Goal: Task Accomplishment & Management: Manage account settings

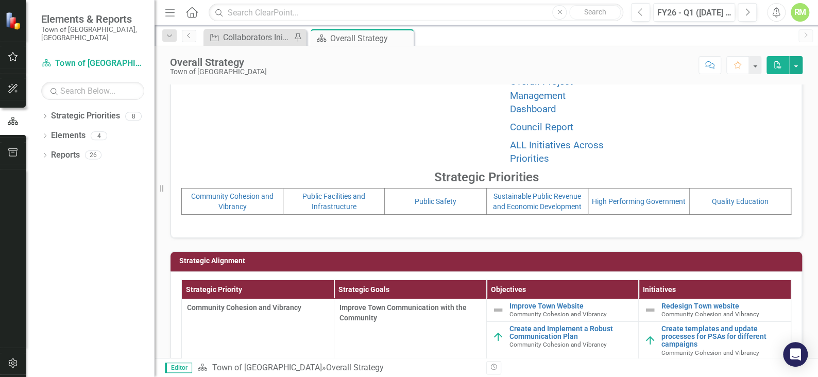
scroll to position [154, 0]
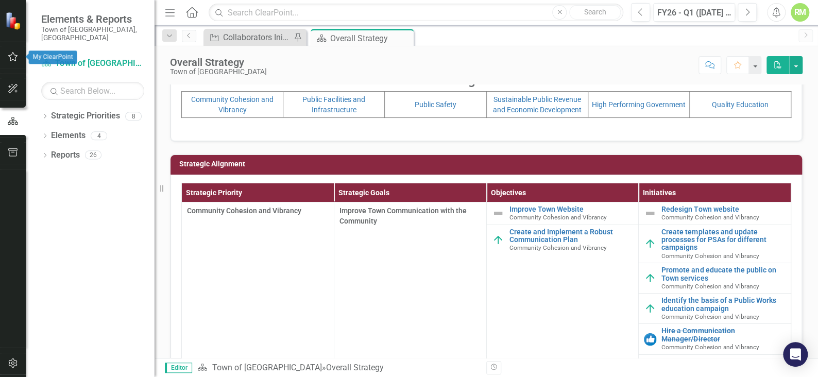
click at [13, 55] on icon "button" at bounding box center [13, 57] width 11 height 8
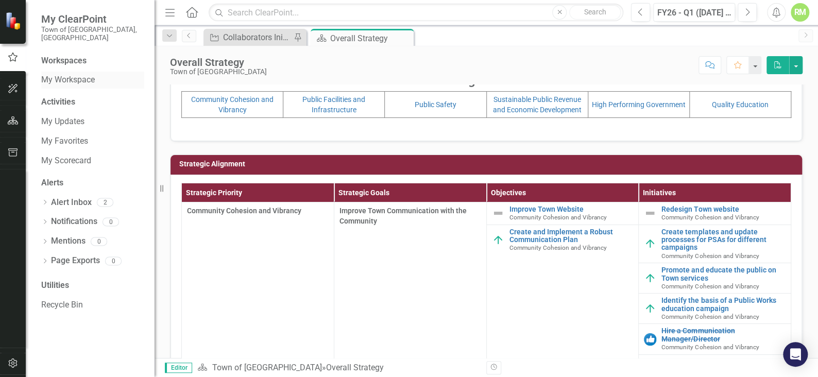
click at [64, 74] on link "My Workspace" at bounding box center [92, 80] width 103 height 12
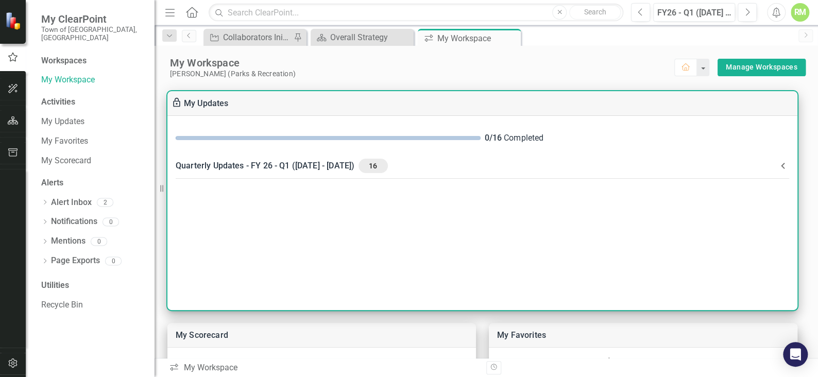
click at [383, 165] on span "16" at bounding box center [372, 165] width 21 height 9
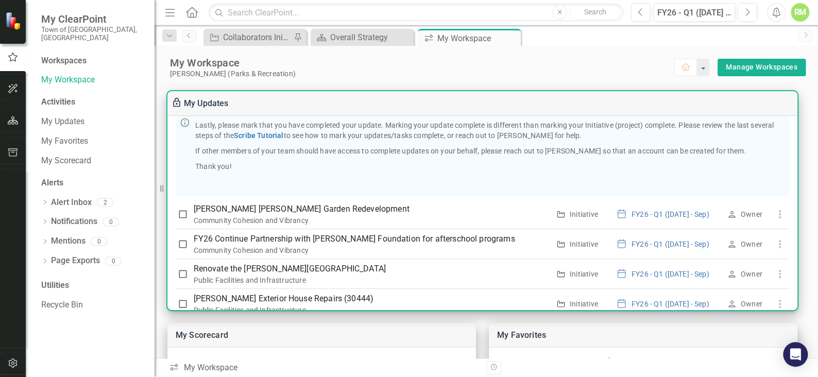
scroll to position [154, 0]
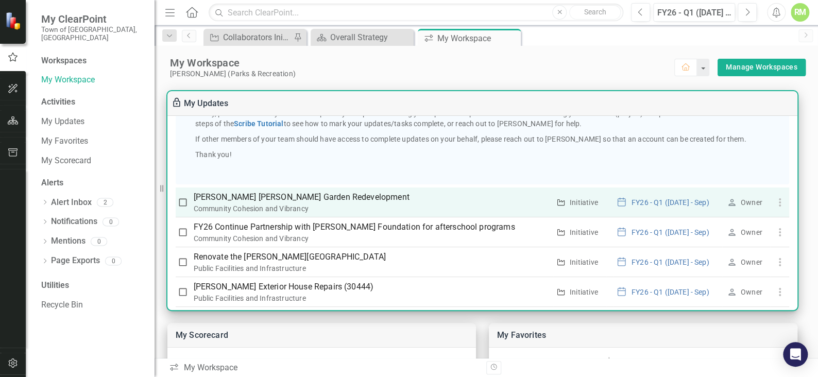
click at [371, 205] on div "Community Cohesion and Vibrancy" at bounding box center [372, 208] width 356 height 10
click at [773, 201] on icon "button" at bounding box center [779, 202] width 12 height 12
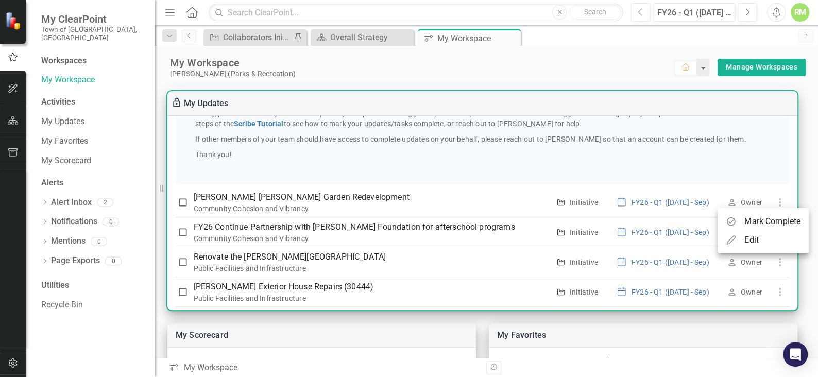
click at [403, 193] on div at bounding box center [409, 188] width 818 height 377
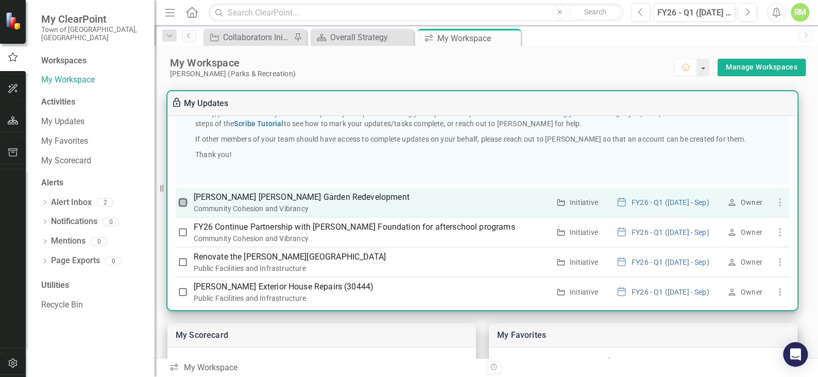
click at [186, 201] on input "checkbox" at bounding box center [183, 202] width 10 height 10
checkbox input "true"
click at [231, 201] on p "[PERSON_NAME] [PERSON_NAME] Garden Redevelopment" at bounding box center [372, 197] width 356 height 12
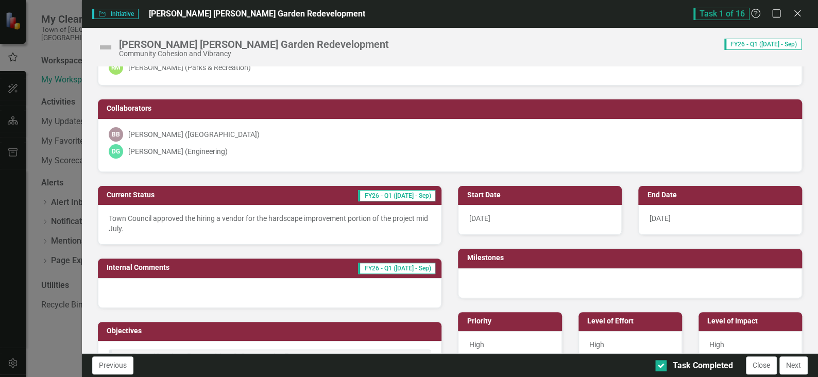
scroll to position [51, 0]
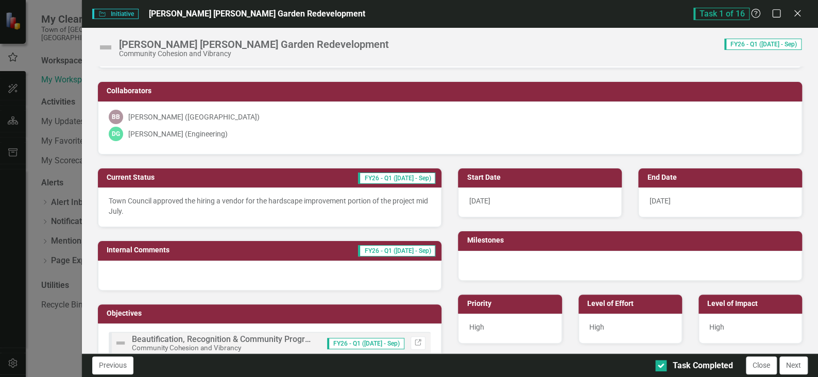
click at [320, 206] on p "Town Council approved the hiring a vendor for the hardscape improvement portion…" at bounding box center [270, 206] width 322 height 21
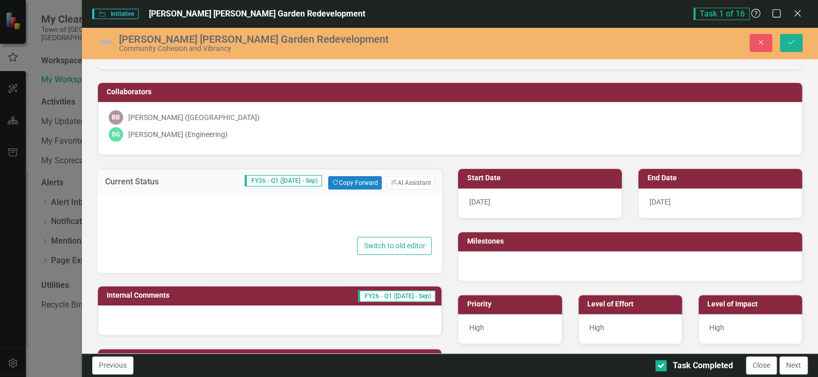
type textarea "<p>Town Council approved the hiring a vendor for the hardscape improvement port…"
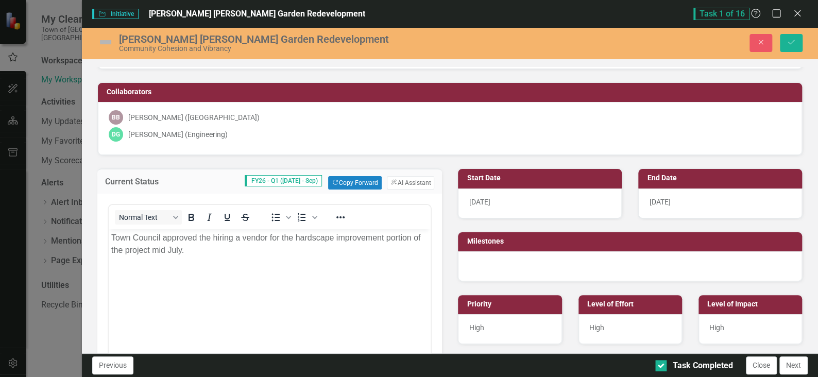
scroll to position [0, 0]
click at [300, 266] on body "Town Council approved the hiring a vendor for the hardscape improvement portion…" at bounding box center [269, 306] width 322 height 154
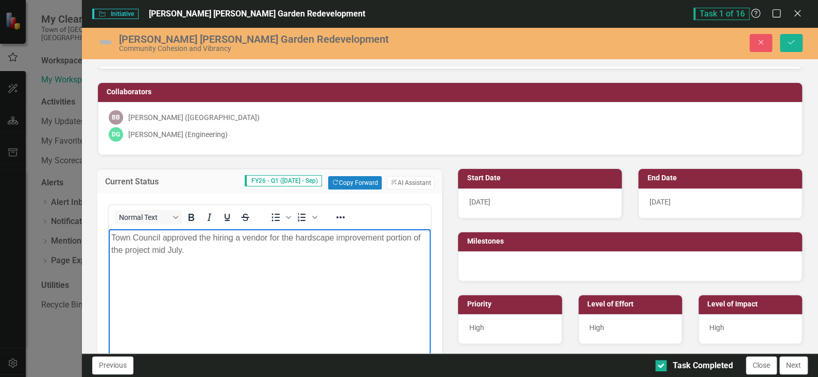
click at [231, 240] on p "Town Council approved the hiring a vendor for the hardscape improvement portion…" at bounding box center [269, 244] width 317 height 25
